Goal: Information Seeking & Learning: Learn about a topic

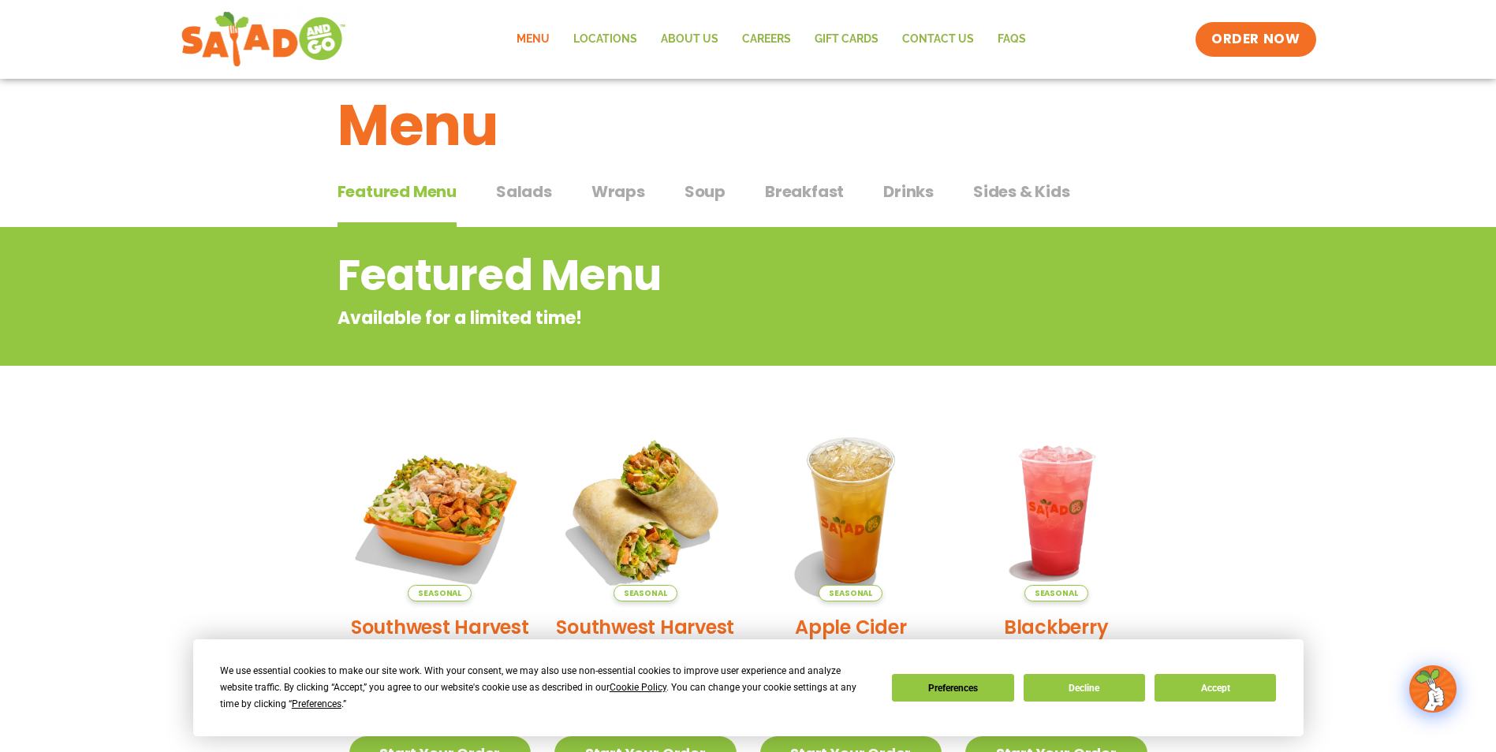
scroll to position [19, 0]
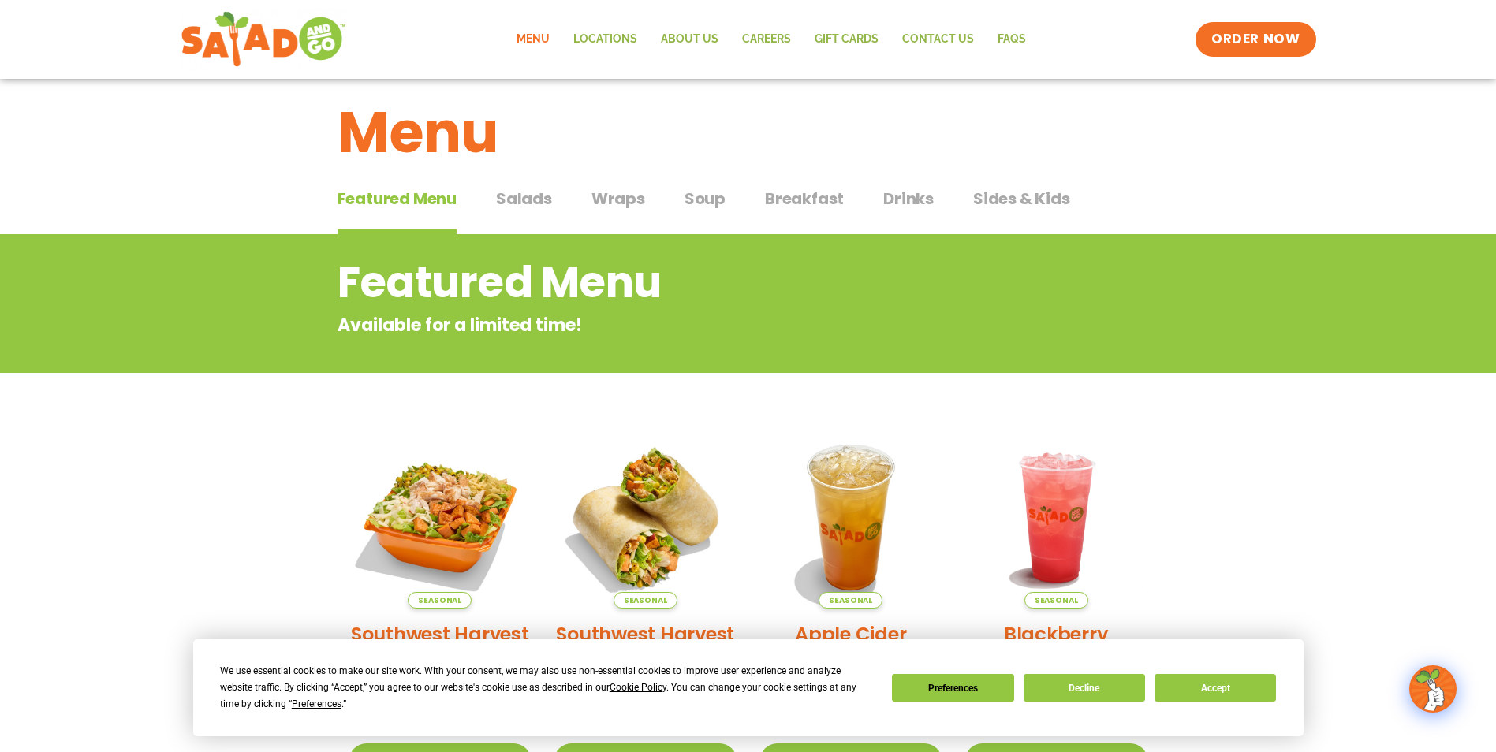
click at [906, 196] on span "Drinks" at bounding box center [908, 199] width 50 height 24
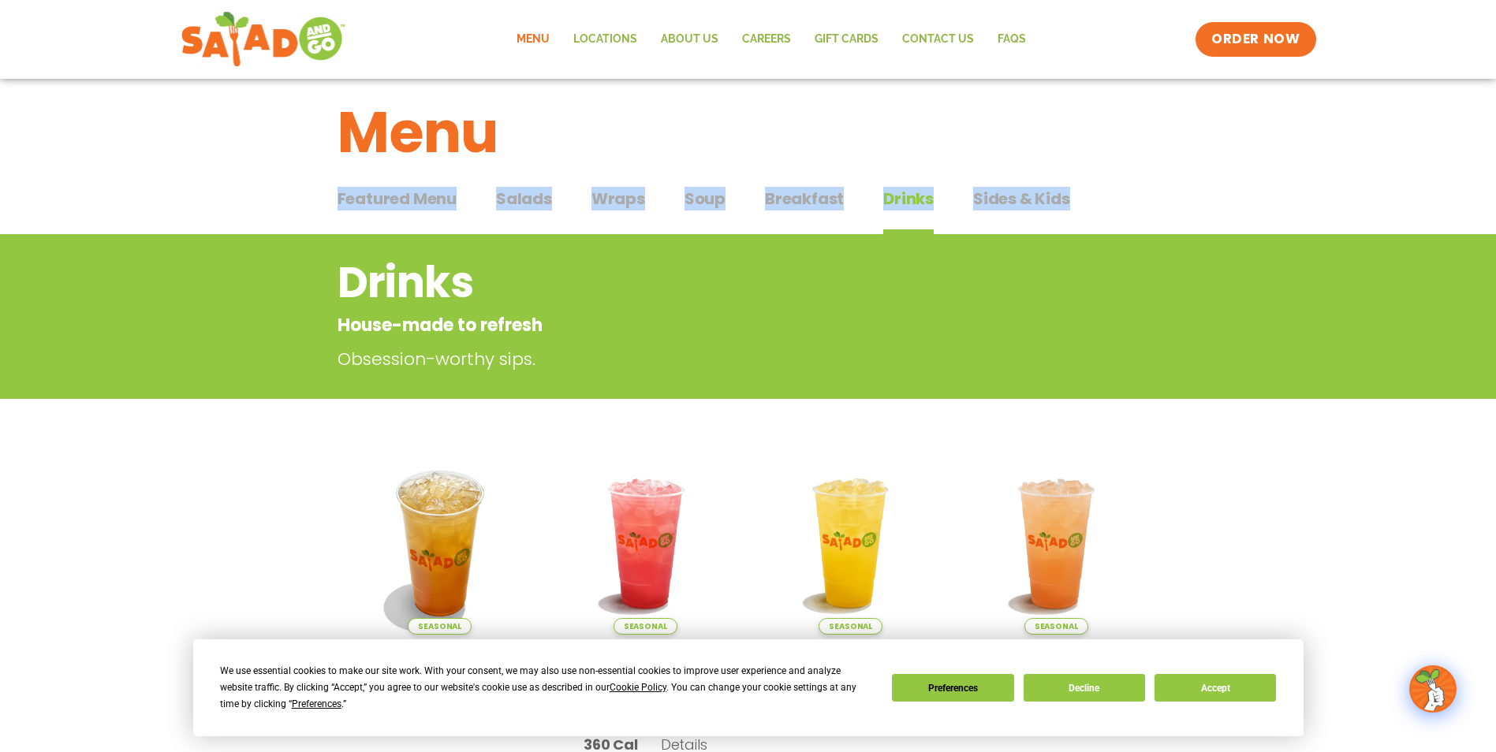
drag, startPoint x: 1493, startPoint y: 179, endPoint x: 1484, endPoint y: 222, distance: 44.2
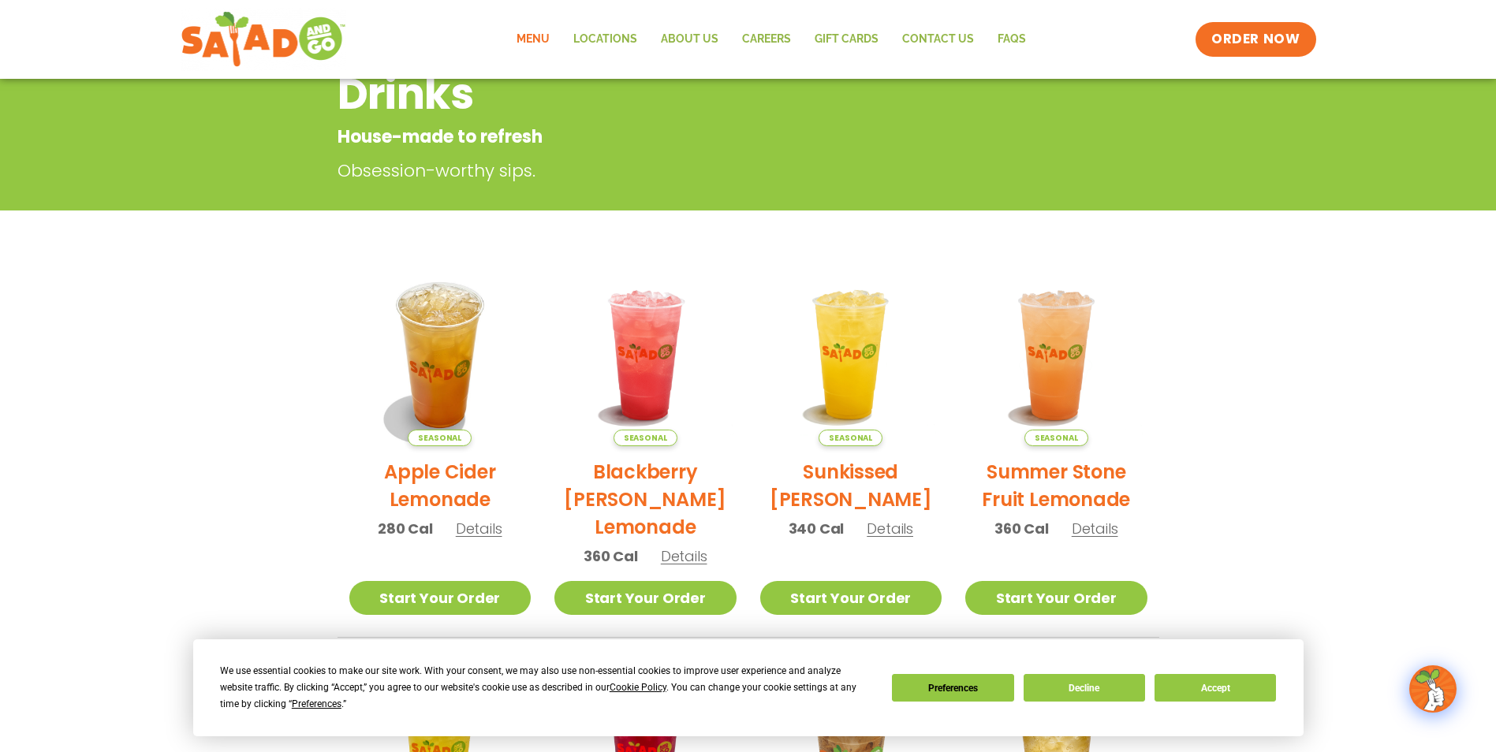
scroll to position [82, 0]
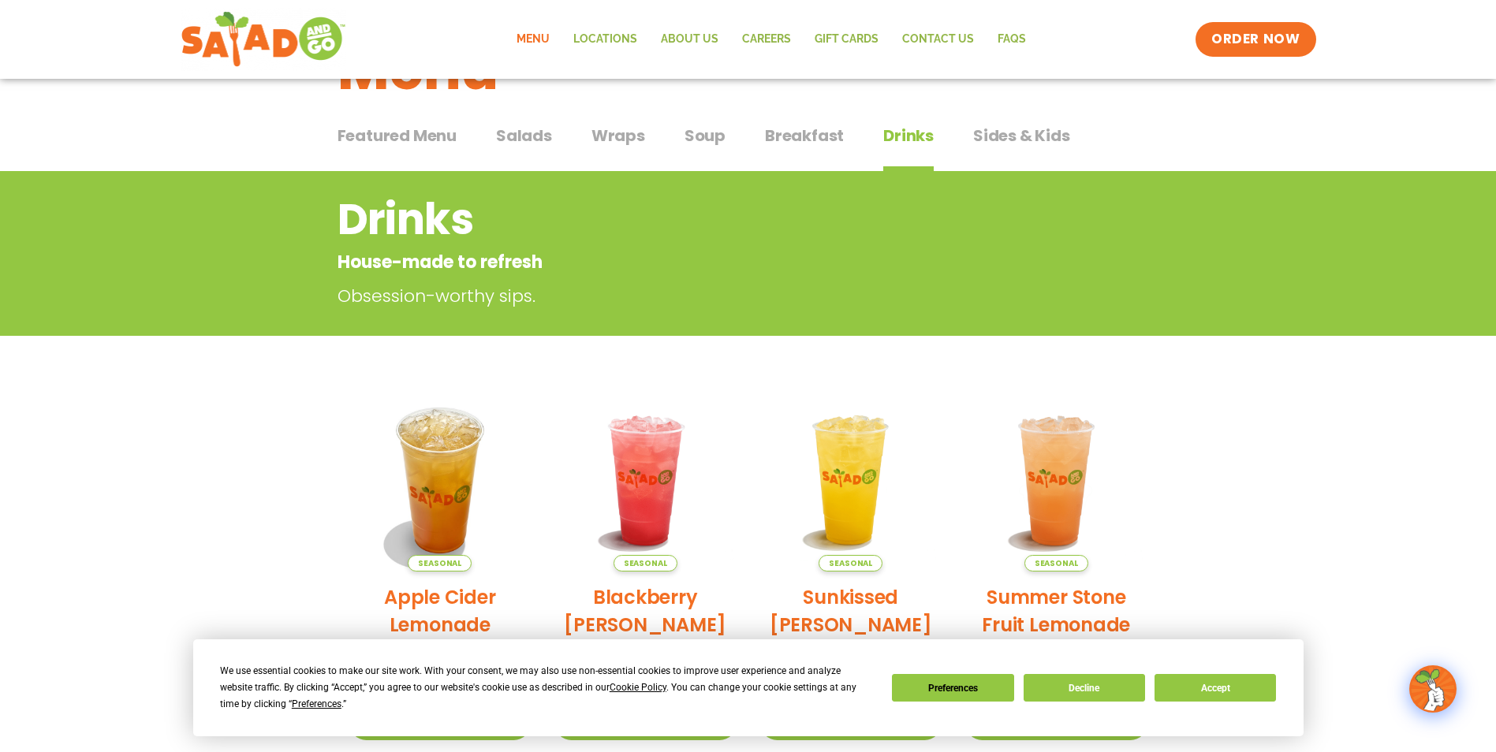
click at [1297, 224] on div "Drinks House-made to refresh Obsession-worthy sips." at bounding box center [748, 253] width 1496 height 165
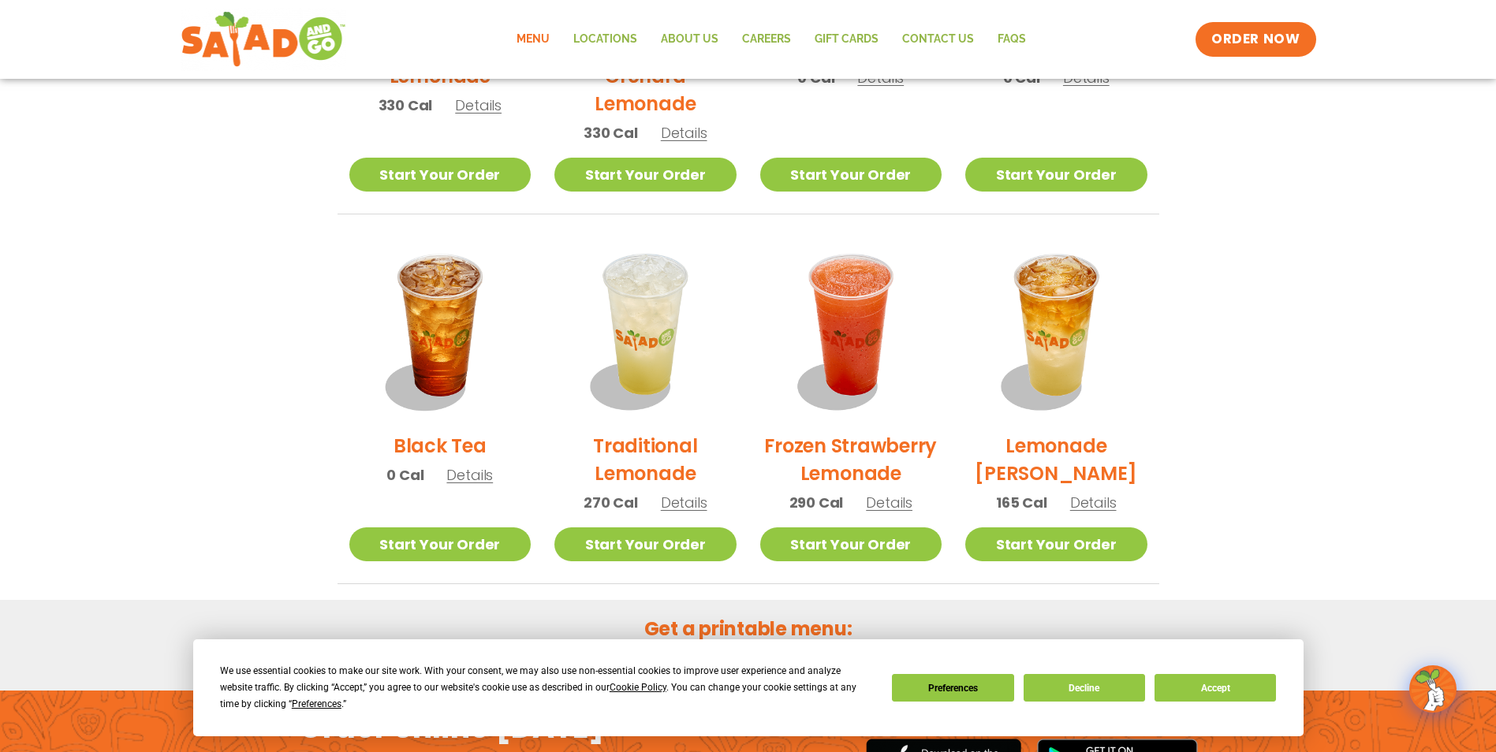
scroll to position [1028, 0]
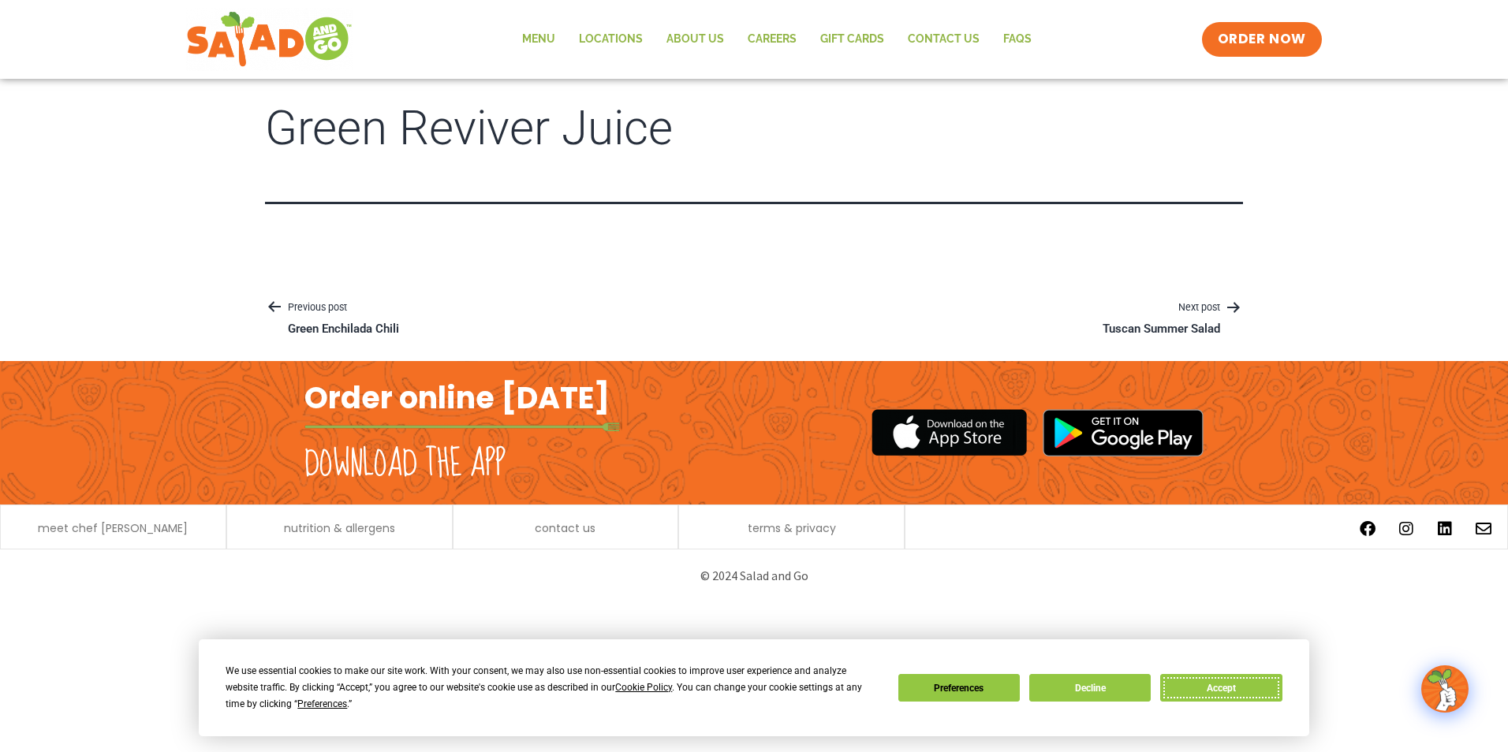
click at [1192, 685] on button "Accept" at bounding box center [1220, 688] width 121 height 28
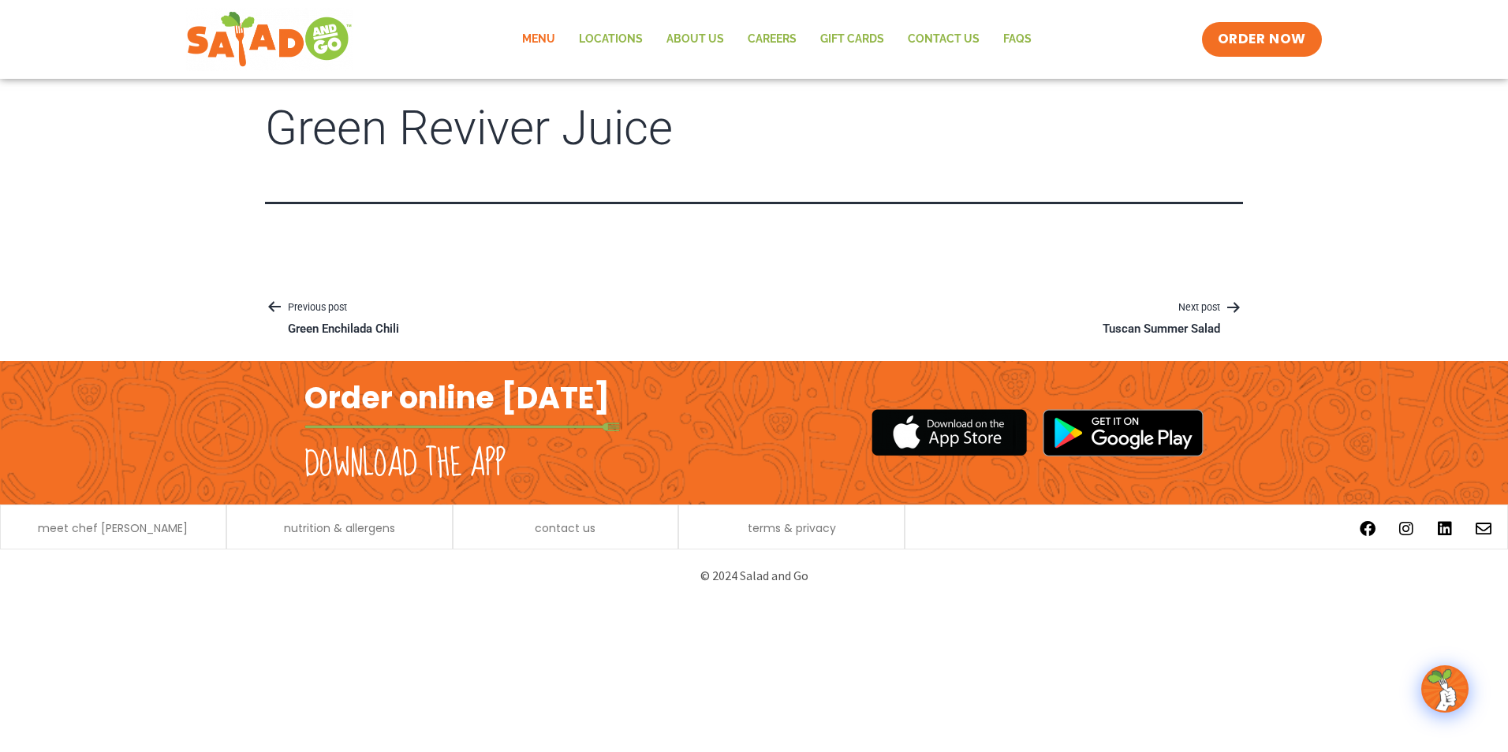
click at [550, 35] on link "Menu" at bounding box center [538, 39] width 57 height 36
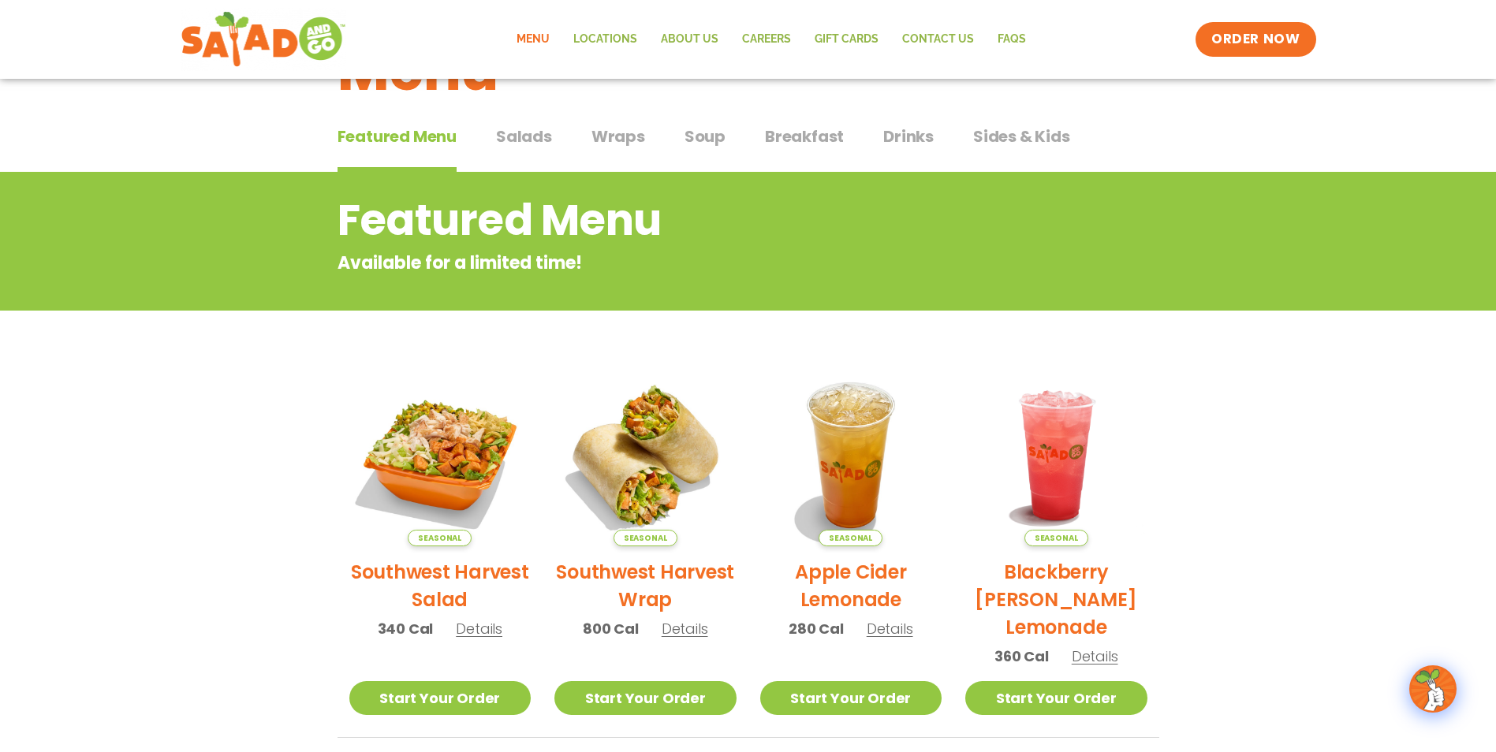
scroll to position [48, 0]
